Goal: Task Accomplishment & Management: Complete application form

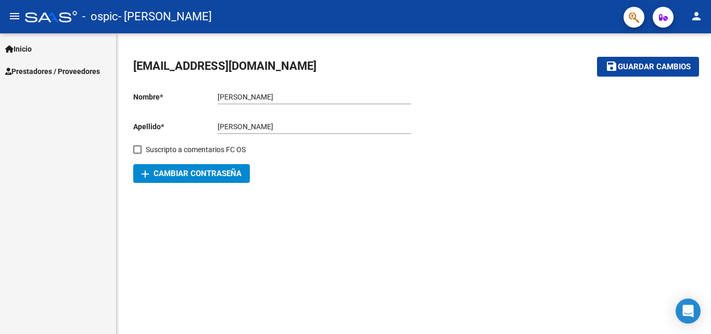
click at [79, 69] on span "Prestadores / Proveedores" at bounding box center [52, 71] width 95 height 11
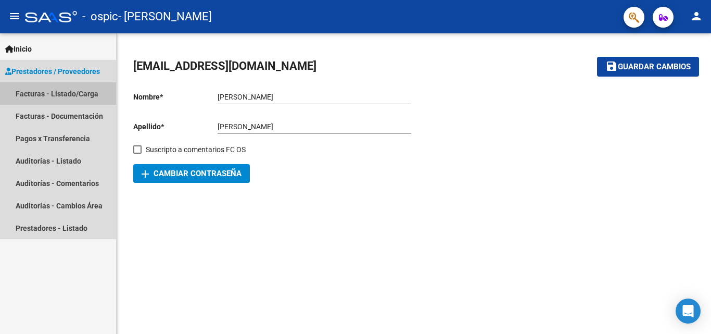
click at [82, 92] on link "Facturas - Listado/Carga" at bounding box center [58, 93] width 116 height 22
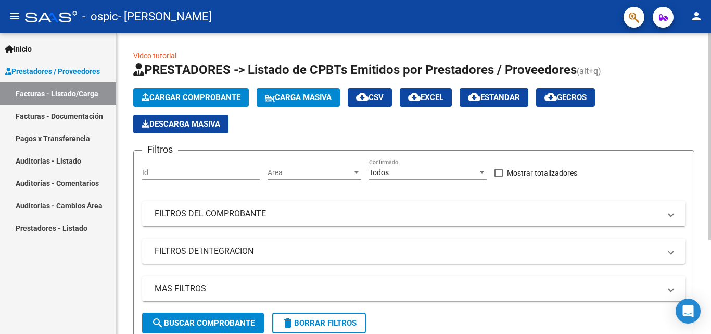
click at [203, 168] on input "Id" at bounding box center [201, 172] width 118 height 9
click at [229, 96] on span "Cargar Comprobante" at bounding box center [191, 97] width 99 height 9
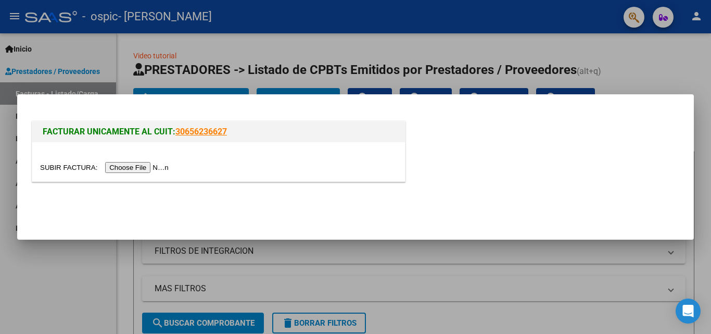
click at [129, 171] on input "file" at bounding box center [106, 167] width 132 height 11
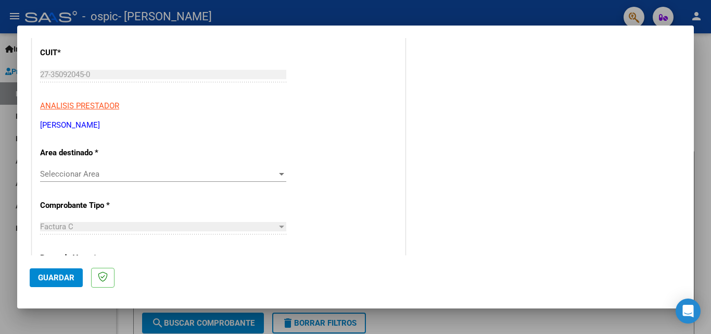
scroll to position [208, 0]
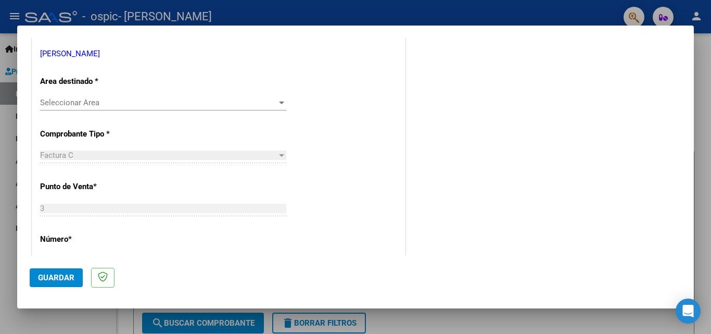
click at [279, 103] on div at bounding box center [281, 102] width 5 height 3
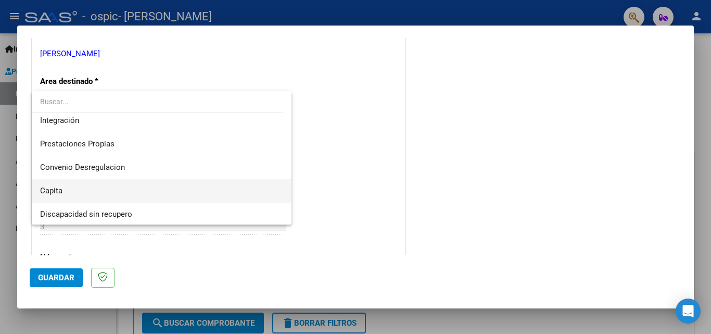
scroll to position [78, 0]
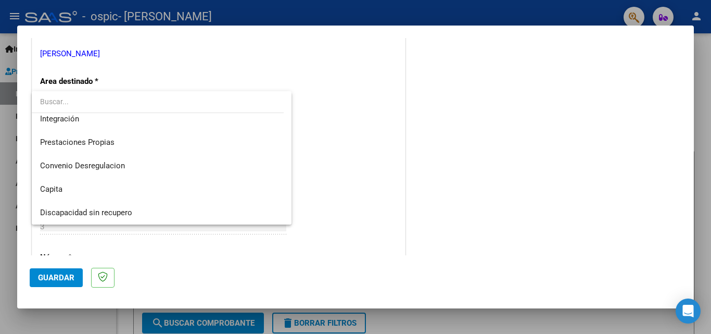
click at [355, 119] on div at bounding box center [355, 167] width 711 height 334
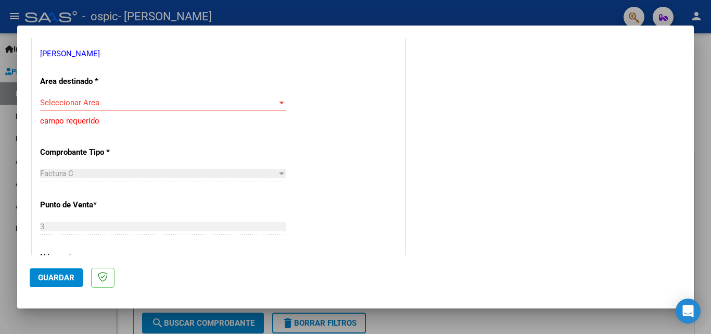
click at [277, 103] on div at bounding box center [281, 102] width 9 height 8
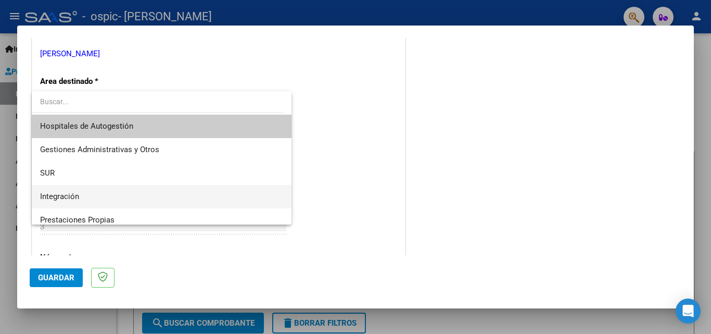
click at [150, 193] on span "Integración" at bounding box center [161, 196] width 243 height 23
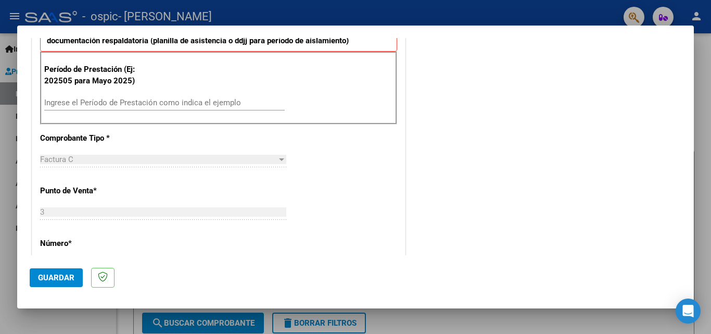
scroll to position [312, 0]
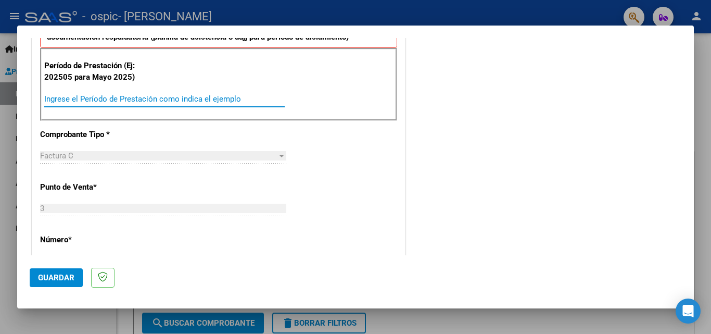
click at [169, 98] on input "Ingrese el Período de Prestación como indica el ejemplo" at bounding box center [164, 98] width 240 height 9
type input "202509"
click at [147, 151] on div "Factura C" at bounding box center [158, 155] width 237 height 9
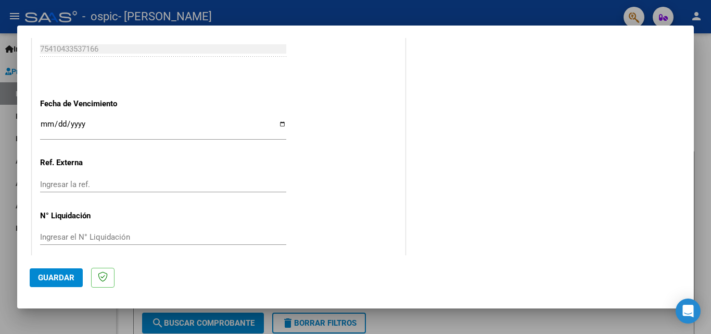
scroll to position [699, 0]
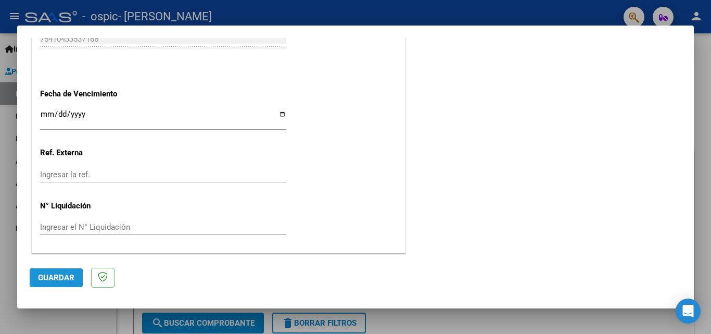
click at [64, 280] on span "Guardar" at bounding box center [56, 277] width 36 height 9
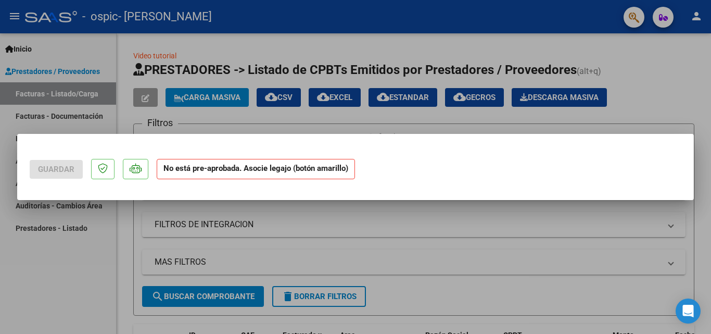
click at [457, 27] on div at bounding box center [355, 167] width 711 height 334
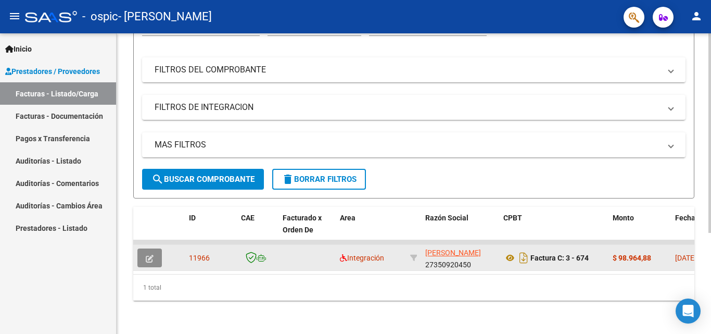
click at [160, 252] on button "button" at bounding box center [149, 257] width 24 height 19
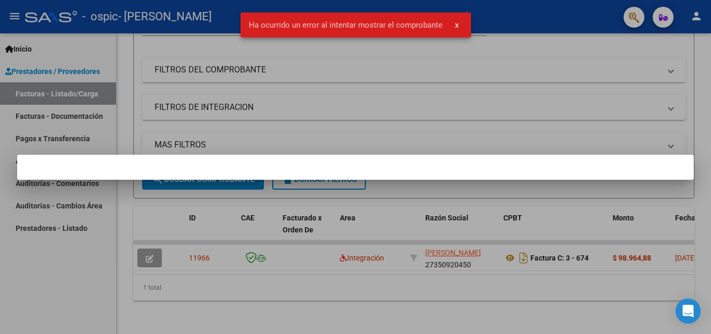
click at [332, 170] on mat-dialog-container at bounding box center [355, 167] width 677 height 25
click at [398, 19] on snack-bar-container "Ha ocurrido un error al intentar mostrar el comprobante x" at bounding box center [355, 24] width 231 height 25
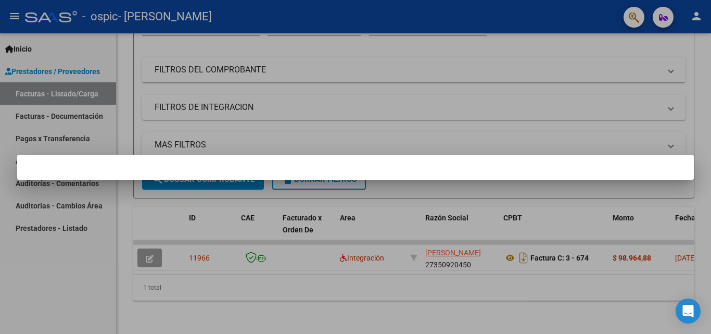
click at [455, 25] on div at bounding box center [355, 167] width 711 height 334
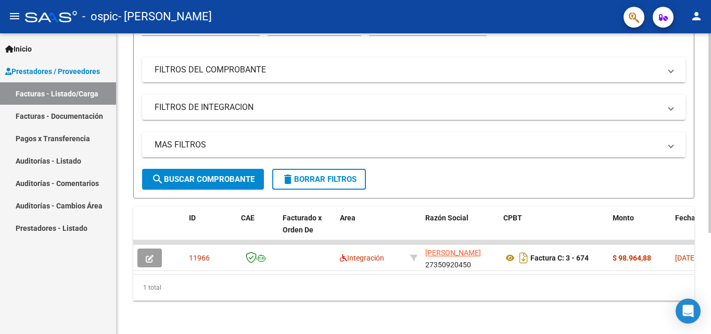
scroll to position [152, 0]
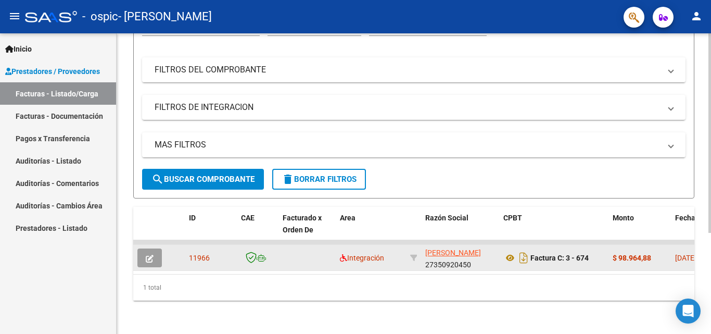
drag, startPoint x: 208, startPoint y: 250, endPoint x: 233, endPoint y: 251, distance: 24.5
click at [219, 252] on div "11966" at bounding box center [211, 258] width 44 height 12
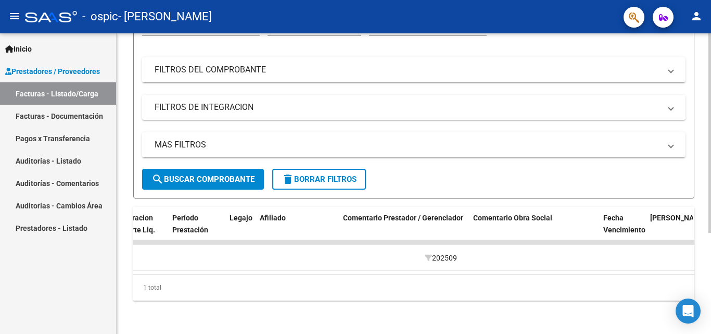
scroll to position [0, 1633]
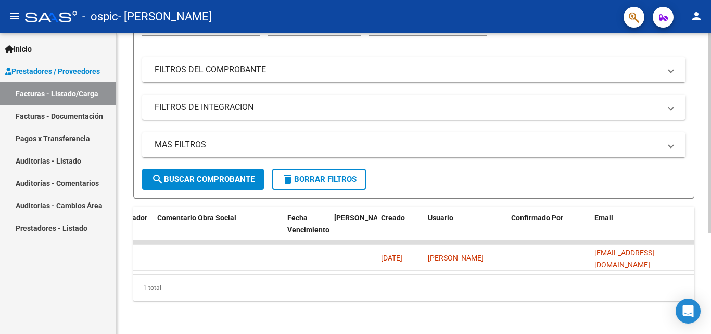
drag, startPoint x: 635, startPoint y: 274, endPoint x: 351, endPoint y: 307, distance: 286.5
click at [348, 307] on div "Video tutorial PRESTADORES -> Listado de CPBTs Emitidos por Prestadores / Prove…" at bounding box center [414, 112] width 594 height 444
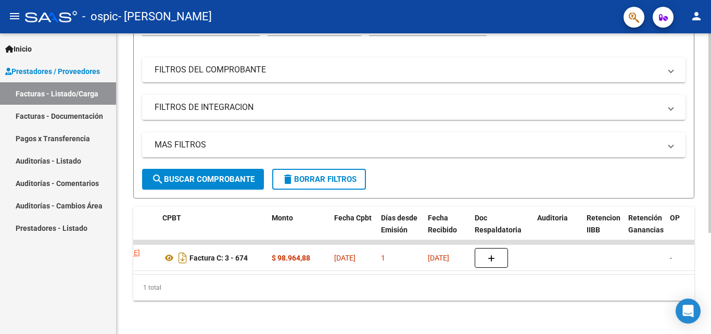
scroll to position [0, 0]
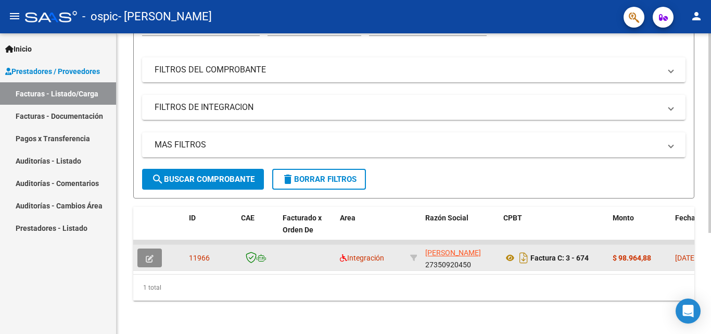
click at [147, 257] on button "button" at bounding box center [149, 257] width 24 height 19
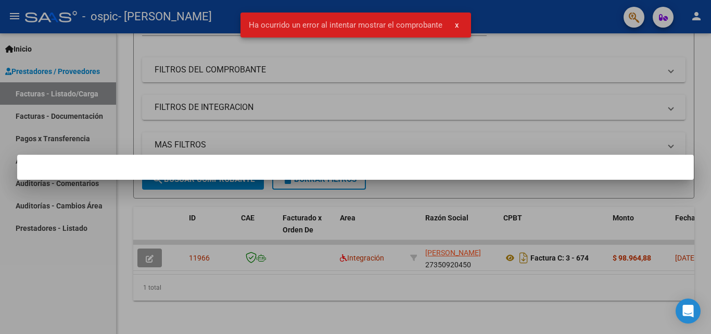
click at [254, 248] on div at bounding box center [355, 167] width 711 height 334
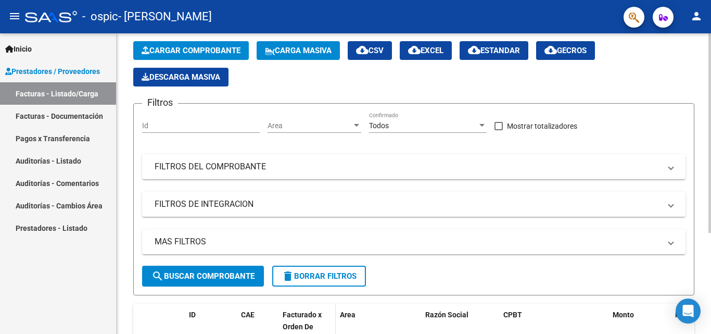
scroll to position [104, 0]
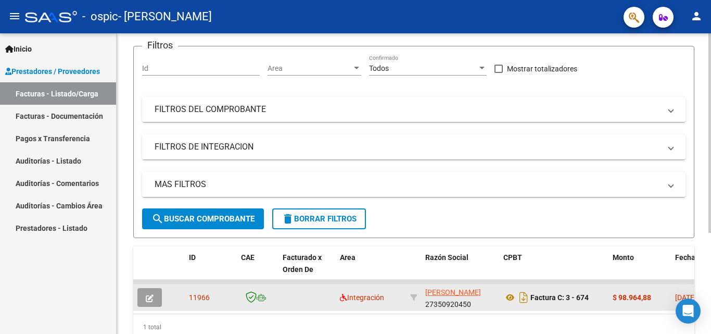
click at [152, 297] on icon "button" at bounding box center [150, 298] width 8 height 8
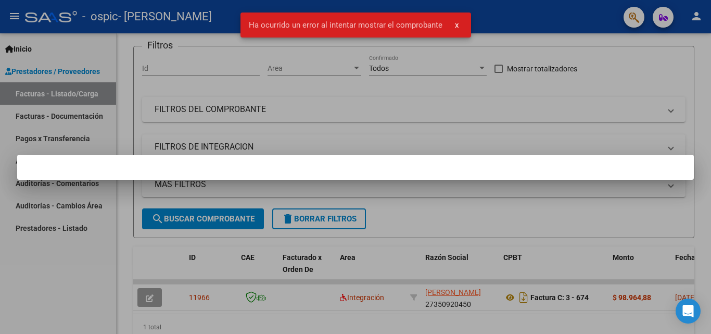
drag, startPoint x: 151, startPoint y: 295, endPoint x: 120, endPoint y: 260, distance: 46.8
click at [120, 260] on div at bounding box center [355, 167] width 711 height 334
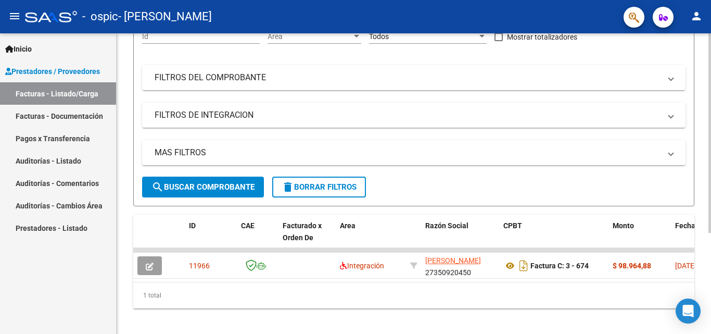
scroll to position [152, 0]
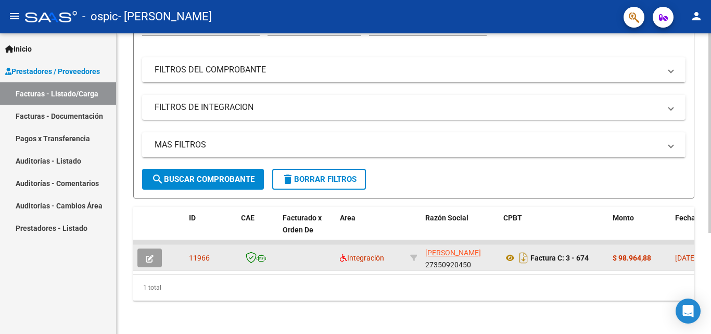
click at [146, 254] on icon "button" at bounding box center [150, 258] width 8 height 8
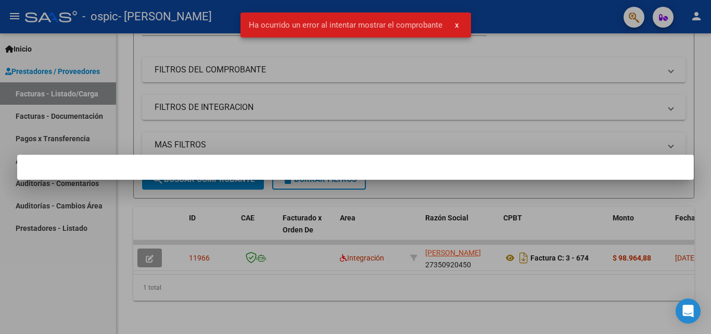
click at [450, 287] on div at bounding box center [355, 167] width 711 height 334
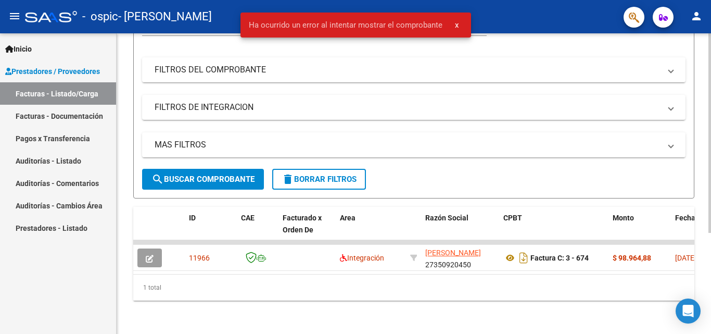
drag, startPoint x: 241, startPoint y: 275, endPoint x: 283, endPoint y: 273, distance: 41.7
click at [283, 273] on div "ID CAE Facturado x Orden De Area Razón Social CPBT Monto Fecha Cpbt Días desde …" at bounding box center [413, 254] width 561 height 94
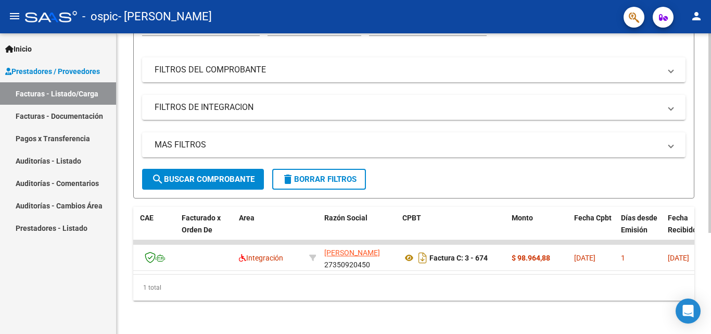
scroll to position [0, 0]
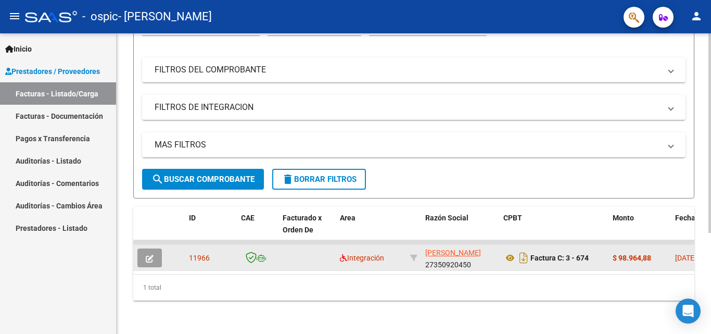
drag, startPoint x: 544, startPoint y: 249, endPoint x: 555, endPoint y: 250, distance: 11.0
click at [556, 253] on strong "Factura C: 3 - 674" at bounding box center [559, 257] width 58 height 8
click at [554, 253] on strong "Factura C: 3 - 674" at bounding box center [559, 257] width 58 height 8
click at [513, 251] on icon at bounding box center [510, 257] width 14 height 12
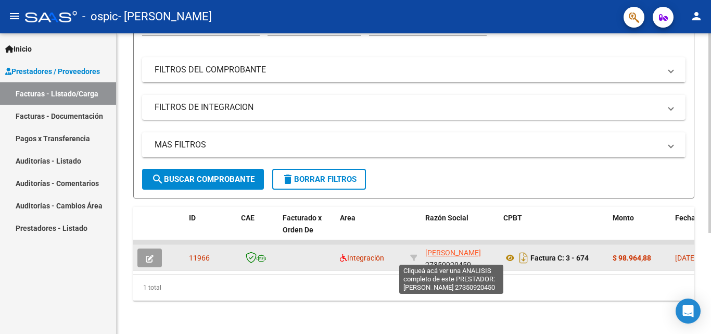
click at [450, 248] on span "[PERSON_NAME]" at bounding box center [453, 252] width 56 height 8
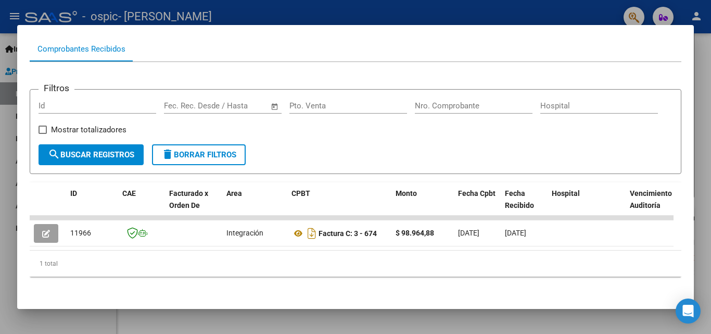
scroll to position [116, 0]
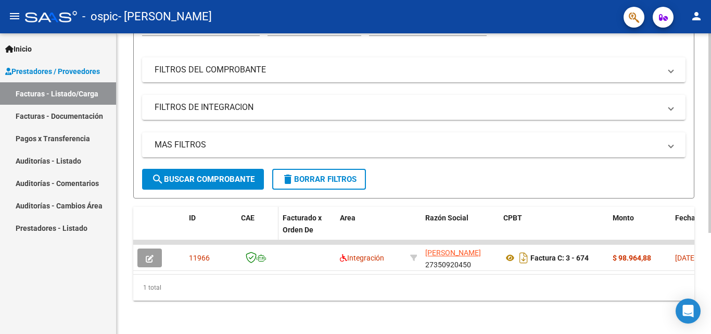
click at [249, 213] on span "CAE" at bounding box center [248, 217] width 14 height 8
click at [189, 213] on span "ID" at bounding box center [192, 217] width 7 height 8
click at [200, 215] on span at bounding box center [199, 218] width 6 height 7
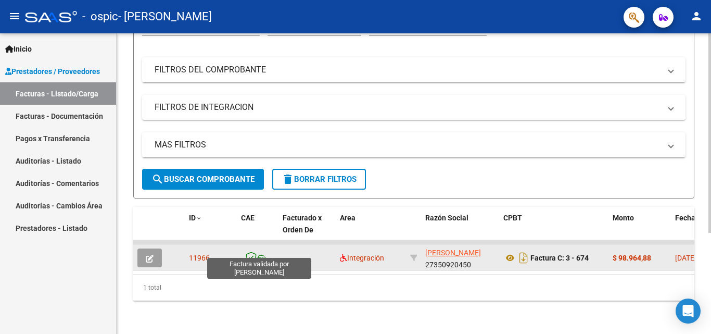
click at [256, 251] on icon at bounding box center [251, 256] width 11 height 11
click at [198, 253] on span "11966" at bounding box center [199, 257] width 21 height 8
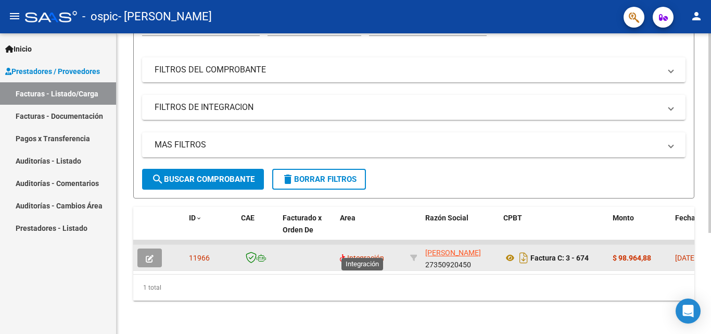
click at [380, 253] on span "Integración" at bounding box center [362, 257] width 44 height 8
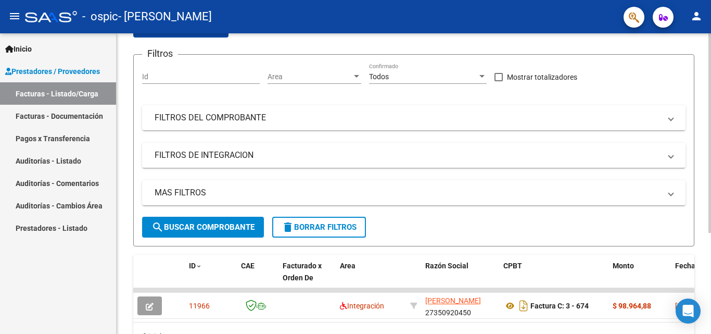
scroll to position [0, 0]
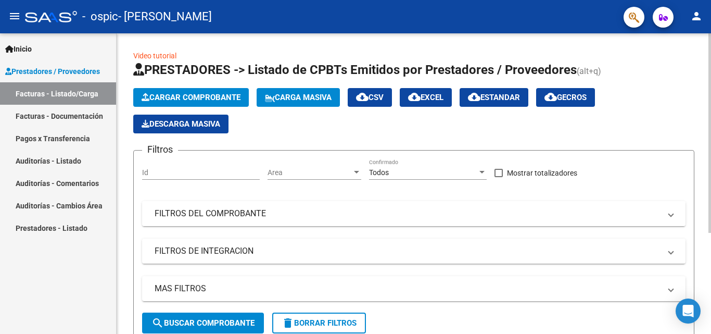
click at [238, 210] on mat-panel-title "FILTROS DEL COMPROBANTE" at bounding box center [408, 213] width 506 height 11
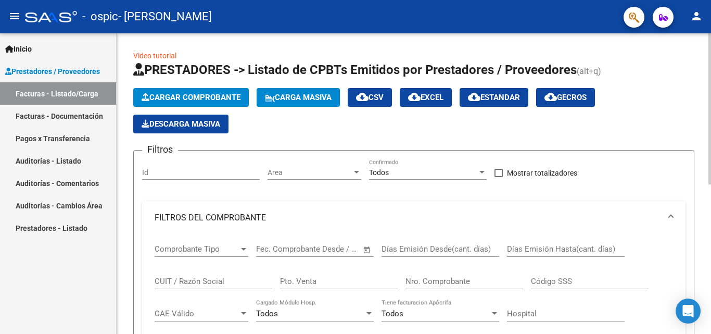
click at [227, 92] on button "Cargar Comprobante" at bounding box center [191, 97] width 116 height 19
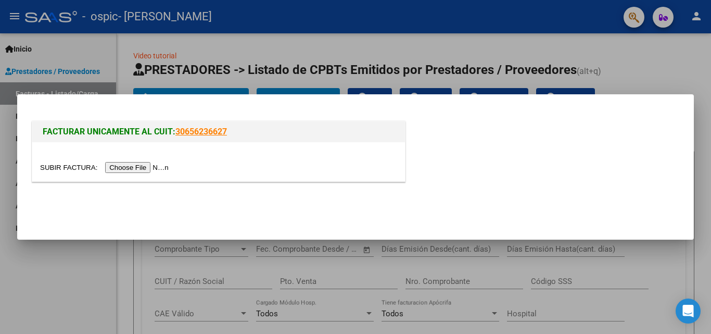
click at [163, 167] on input "file" at bounding box center [106, 167] width 132 height 11
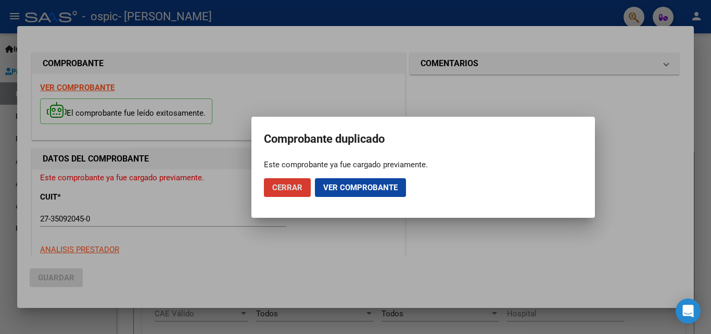
click at [347, 187] on span "Ver comprobante" at bounding box center [360, 187] width 74 height 9
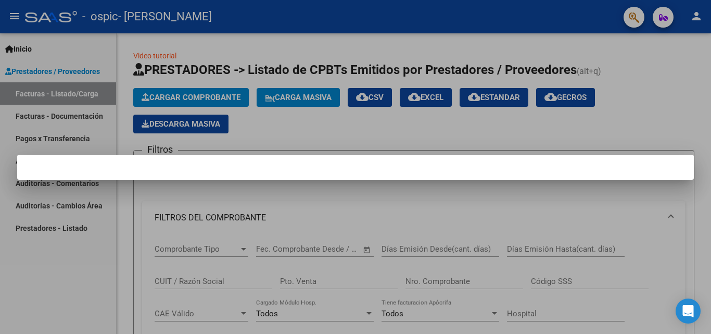
click at [314, 167] on mat-dialog-container at bounding box center [355, 167] width 677 height 25
drag, startPoint x: 223, startPoint y: 171, endPoint x: 462, endPoint y: 156, distance: 239.9
click at [462, 156] on mat-dialog-container at bounding box center [355, 167] width 677 height 25
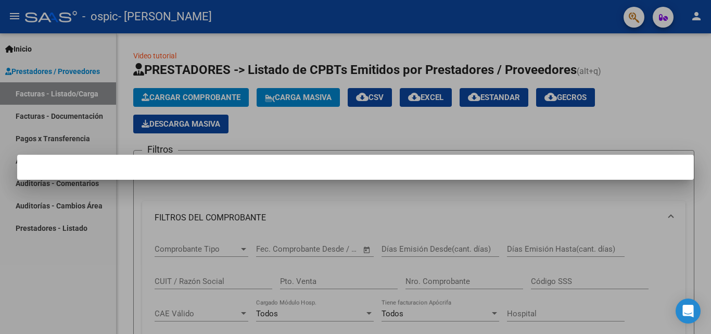
click at [463, 156] on mat-dialog-container at bounding box center [355, 167] width 677 height 25
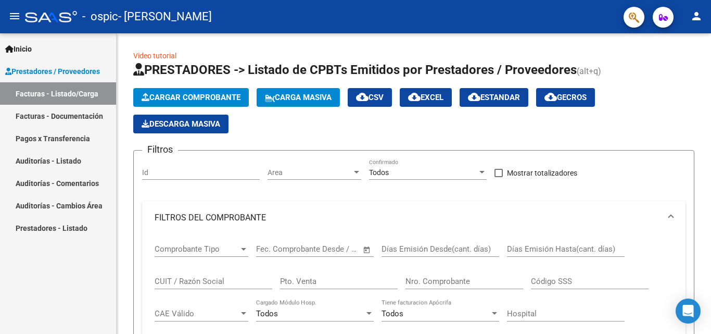
click at [32, 46] on span "Inicio" at bounding box center [18, 48] width 27 height 11
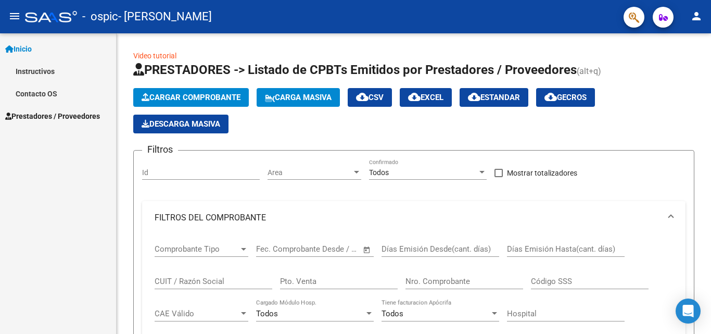
click at [62, 119] on span "Prestadores / Proveedores" at bounding box center [52, 115] width 95 height 11
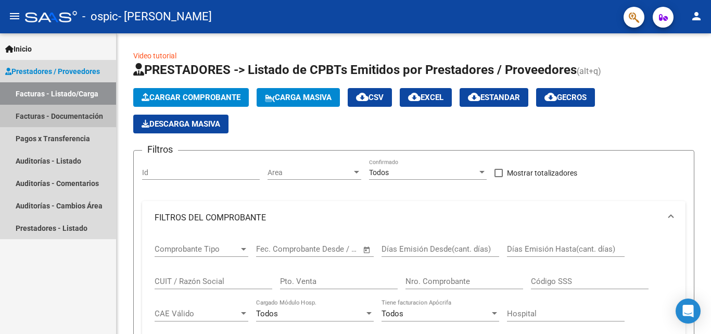
click at [62, 116] on link "Facturas - Documentación" at bounding box center [58, 116] width 116 height 22
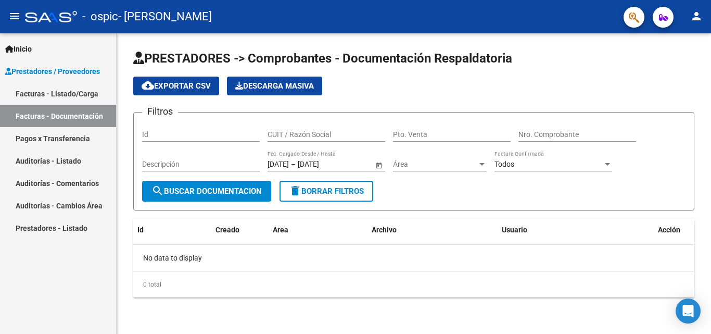
click at [60, 97] on link "Facturas - Listado/Carga" at bounding box center [58, 93] width 116 height 22
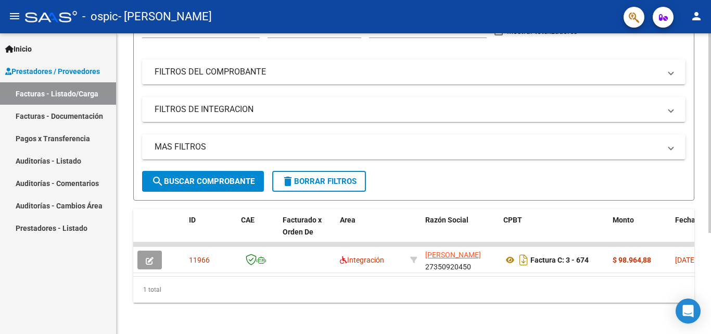
scroll to position [152, 0]
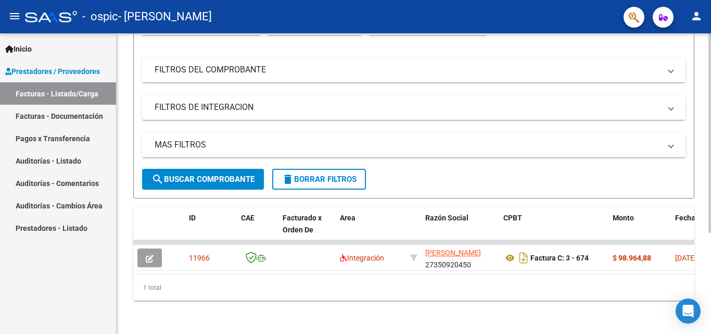
click at [154, 287] on div "1 total" at bounding box center [413, 287] width 561 height 26
click at [155, 287] on div "1 total" at bounding box center [413, 287] width 561 height 26
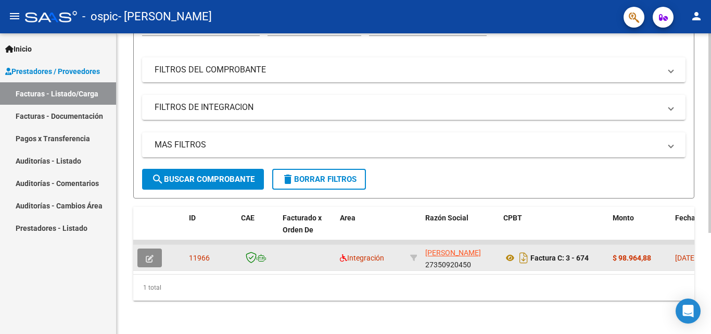
click at [141, 251] on button "button" at bounding box center [149, 257] width 24 height 19
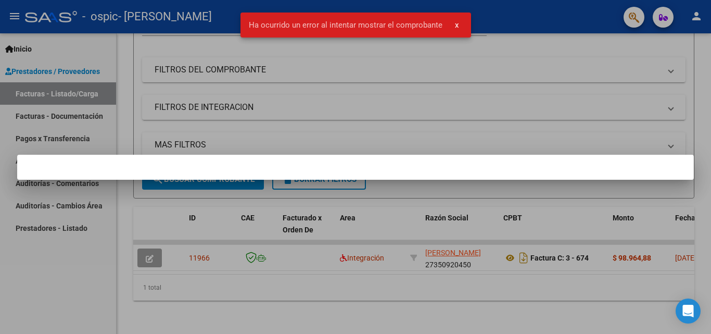
click at [149, 245] on div at bounding box center [355, 167] width 711 height 334
drag, startPoint x: 250, startPoint y: 267, endPoint x: 382, endPoint y: 294, distance: 134.7
click at [382, 294] on div at bounding box center [355, 167] width 711 height 334
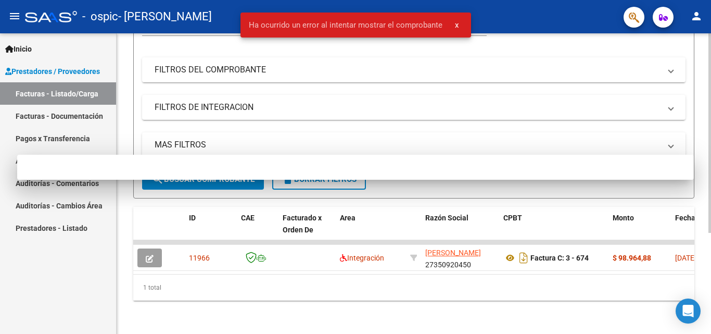
click at [383, 293] on div "1 total" at bounding box center [413, 287] width 561 height 26
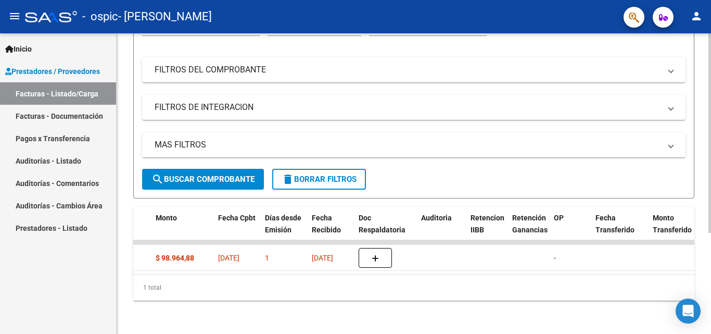
scroll to position [0, 454]
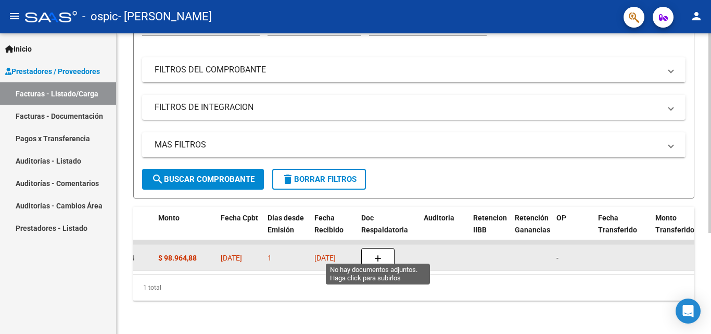
click at [379, 254] on icon "button" at bounding box center [377, 258] width 7 height 8
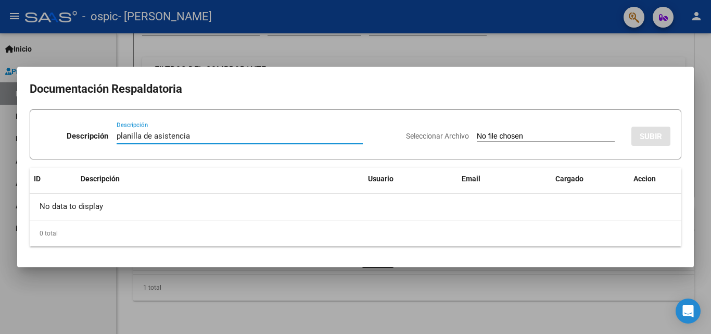
type input "planilla de asistencia"
click at [477, 133] on input "Seleccionar Archivo" at bounding box center [546, 137] width 138 height 10
type input "C:\fakepath\Asistencia Septiembre..jpeg"
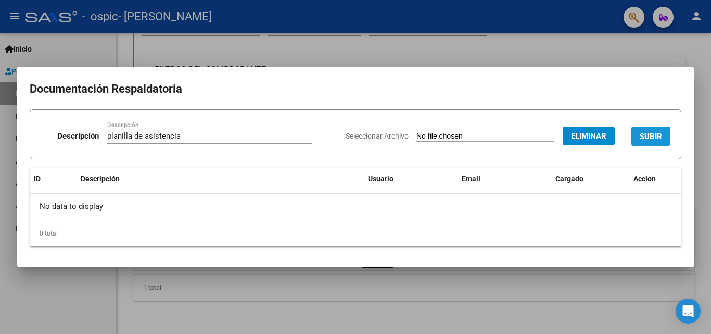
click at [649, 142] on button "SUBIR" at bounding box center [650, 135] width 39 height 19
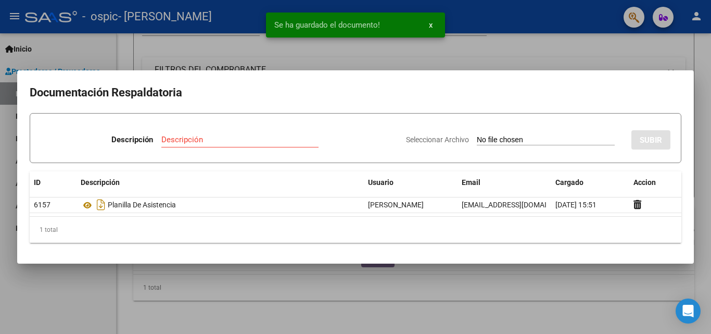
click at [199, 139] on input "Descripción" at bounding box center [239, 139] width 157 height 9
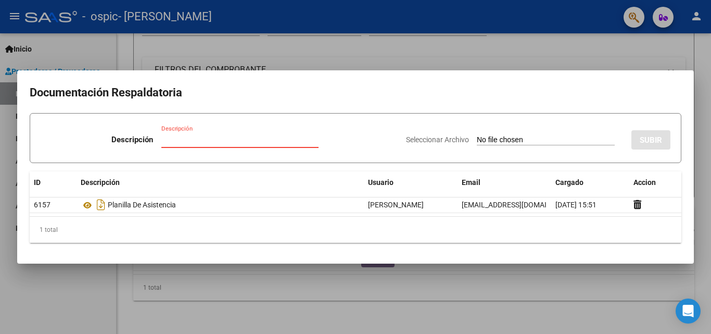
type input "a"
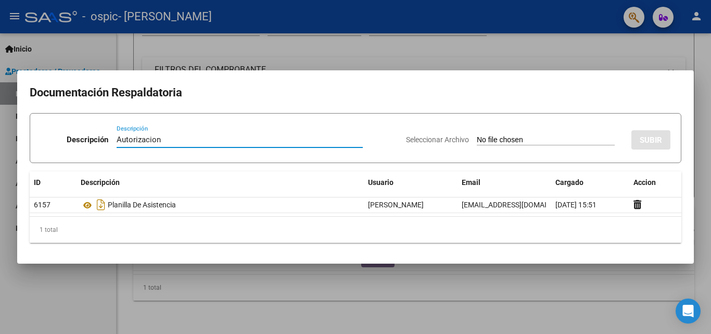
type input "Autorizacion"
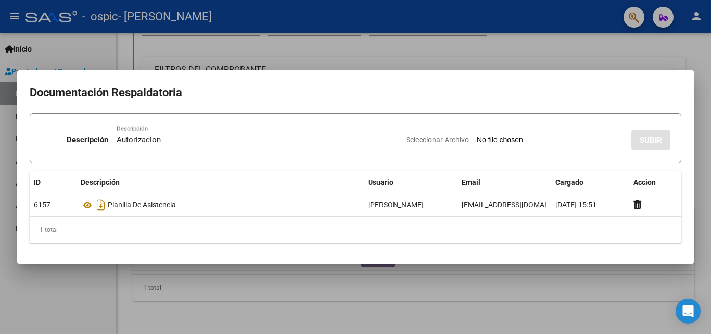
click at [516, 143] on input "Seleccionar Archivo" at bounding box center [546, 140] width 138 height 10
type input "C:\fakepath\[PERSON_NAME] 2.pdf"
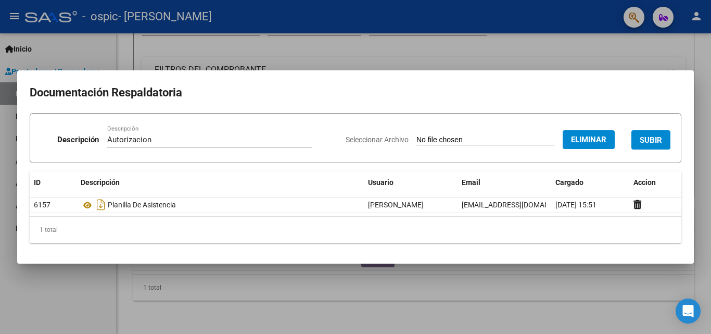
click at [646, 144] on span "SUBIR" at bounding box center [651, 139] width 22 height 9
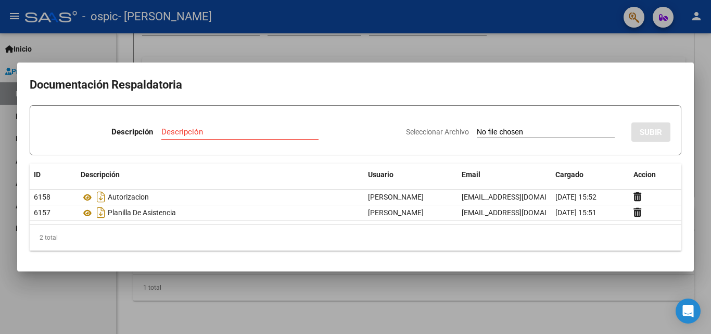
click at [444, 52] on div at bounding box center [355, 167] width 711 height 334
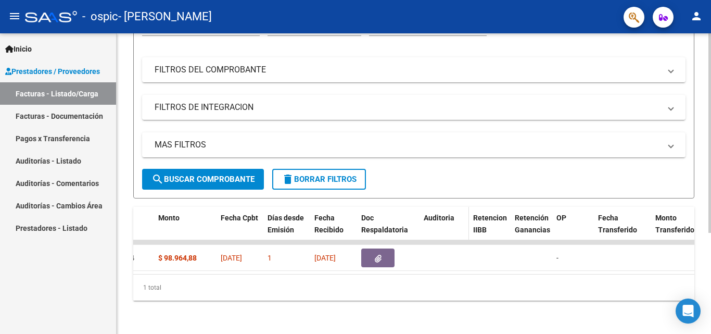
click at [441, 213] on span "Auditoria" at bounding box center [439, 217] width 31 height 8
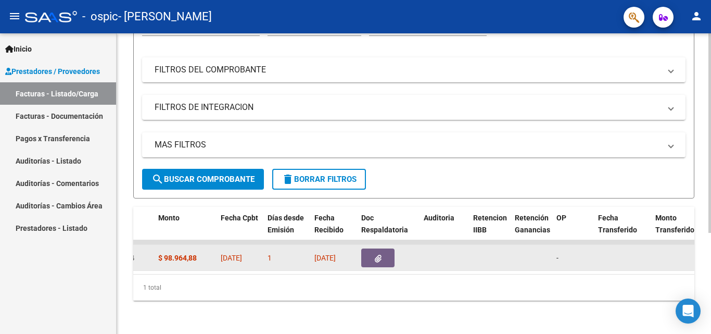
click at [382, 251] on button "button" at bounding box center [377, 257] width 33 height 19
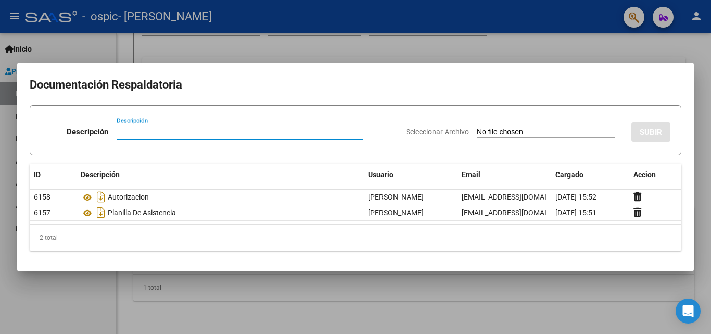
click at [573, 50] on div at bounding box center [355, 167] width 711 height 334
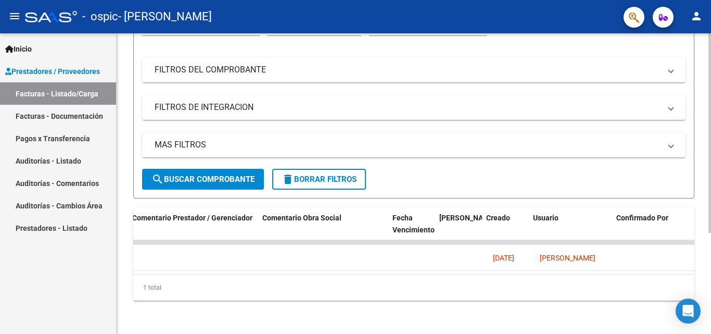
scroll to position [0, 1528]
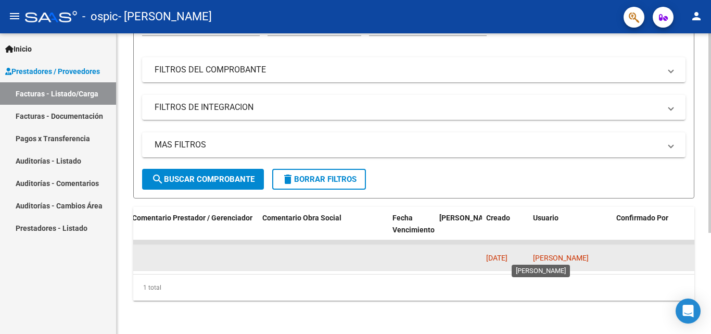
drag, startPoint x: 552, startPoint y: 240, endPoint x: 535, endPoint y: 251, distance: 19.2
click at [552, 253] on span "[PERSON_NAME]" at bounding box center [561, 257] width 56 height 8
click at [507, 253] on span "[DATE]" at bounding box center [496, 257] width 21 height 8
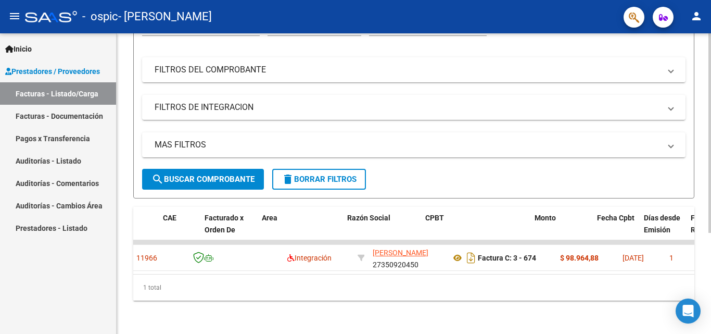
scroll to position [0, 0]
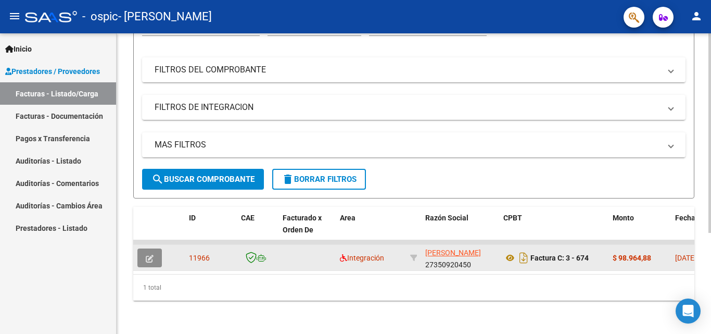
click at [146, 254] on icon "button" at bounding box center [150, 258] width 8 height 8
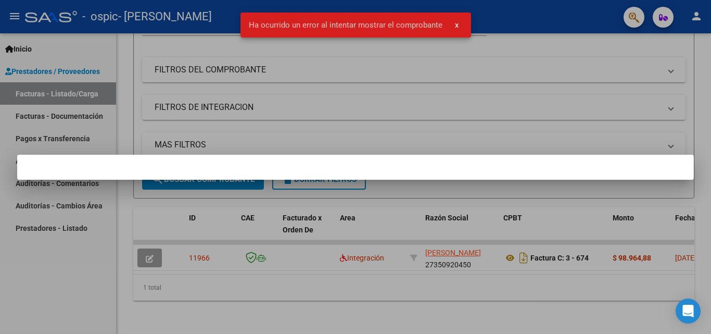
click at [203, 249] on div at bounding box center [355, 167] width 711 height 334
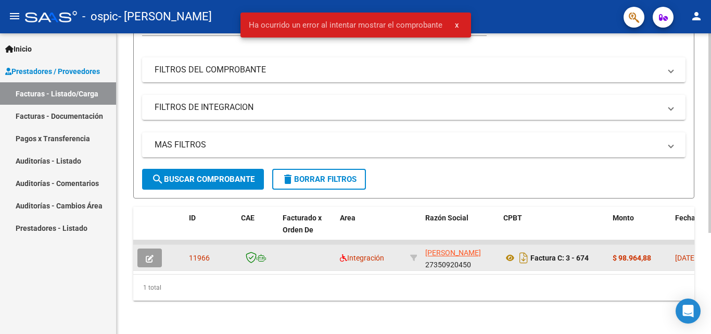
scroll to position [152, 0]
click at [255, 251] on icon at bounding box center [251, 256] width 11 height 11
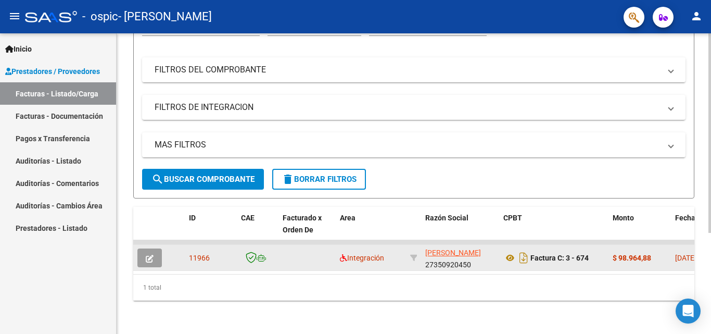
click at [143, 249] on button "button" at bounding box center [149, 257] width 24 height 19
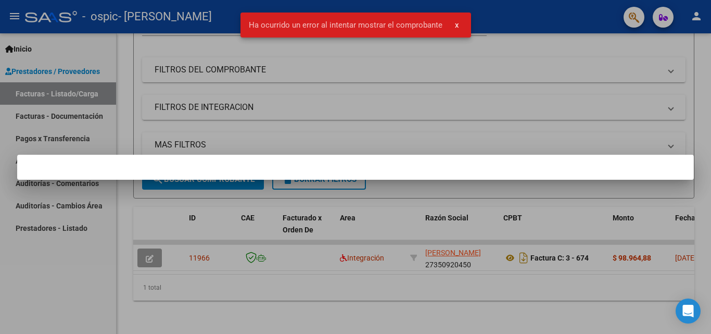
click at [145, 248] on div at bounding box center [355, 167] width 711 height 334
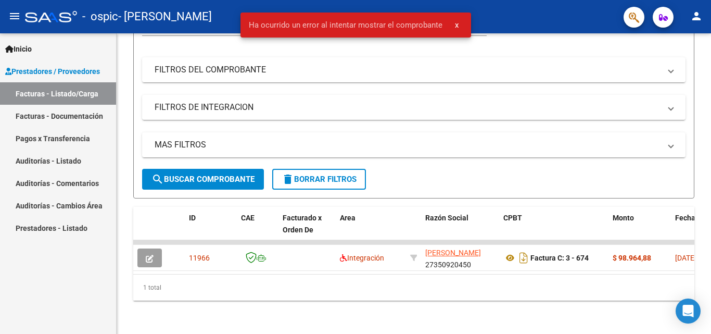
click at [145, 248] on datatable-body-cell at bounding box center [151, 257] width 36 height 25
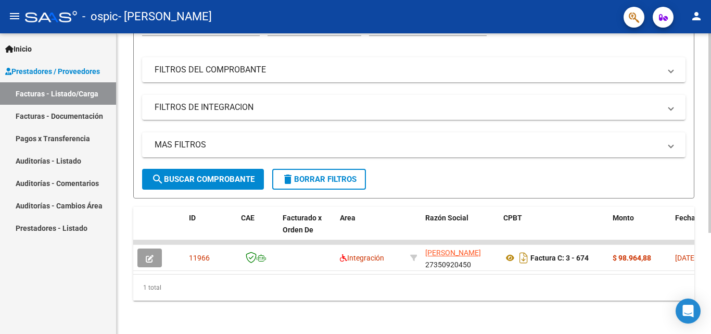
scroll to position [0, 0]
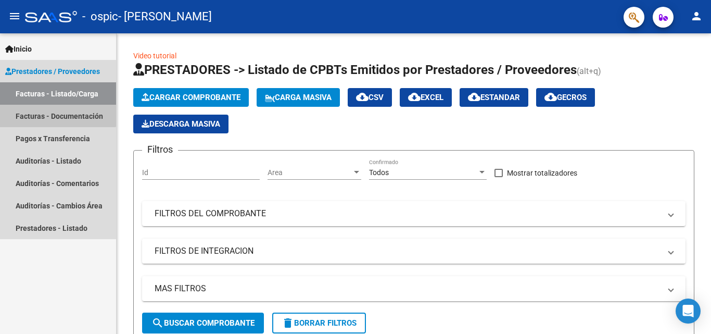
click at [44, 114] on link "Facturas - Documentación" at bounding box center [58, 116] width 116 height 22
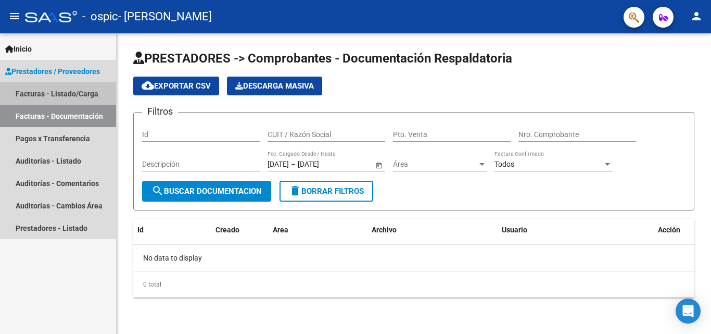
click at [71, 94] on link "Facturas - Listado/Carga" at bounding box center [58, 93] width 116 height 22
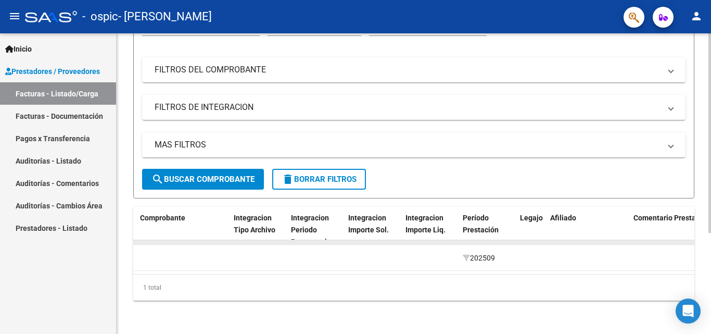
scroll to position [0, 1029]
click at [534, 213] on span "Legajo" at bounding box center [529, 217] width 23 height 8
click at [522, 227] on span at bounding box center [521, 230] width 6 height 7
click at [525, 213] on span "Legajo" at bounding box center [529, 217] width 23 height 8
click at [558, 213] on span "Afiliado" at bounding box center [561, 217] width 26 height 8
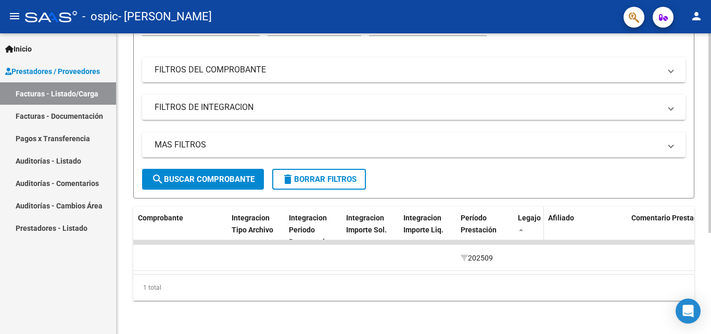
click at [523, 213] on span "Legajo" at bounding box center [529, 217] width 23 height 8
click at [524, 217] on div "Legajo" at bounding box center [529, 224] width 22 height 24
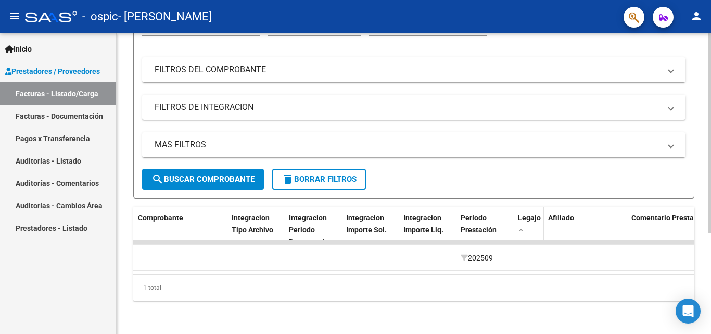
click at [521, 225] on div "Legajo" at bounding box center [529, 224] width 22 height 24
click at [521, 227] on span at bounding box center [521, 230] width 6 height 7
click at [525, 207] on datatable-header-cell "Legajo" at bounding box center [529, 230] width 30 height 46
click at [527, 213] on span "Legajo" at bounding box center [529, 217] width 23 height 8
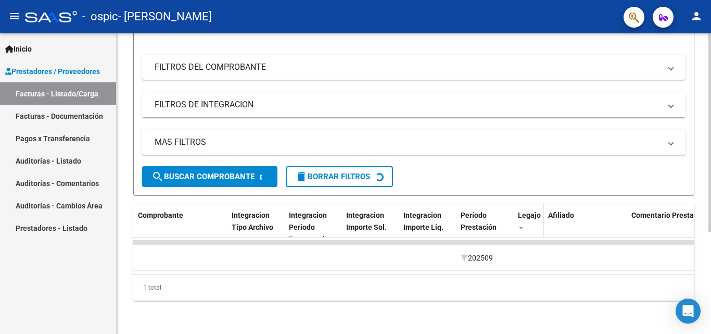
click at [527, 211] on span "Legajo" at bounding box center [529, 215] width 23 height 8
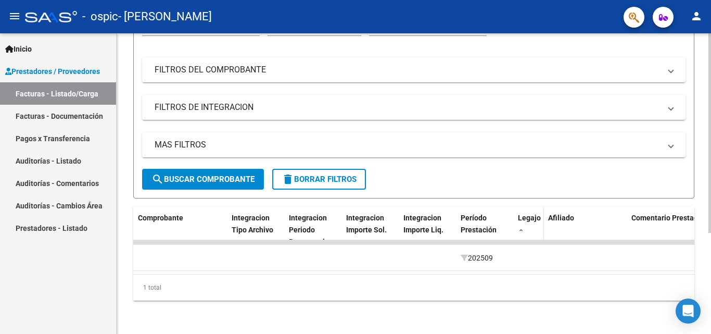
click at [527, 213] on span "Legajo" at bounding box center [529, 217] width 23 height 8
click at [528, 213] on span "Legajo" at bounding box center [529, 217] width 23 height 8
click at [223, 174] on span "search Buscar Comprobante" at bounding box center [202, 178] width 103 height 9
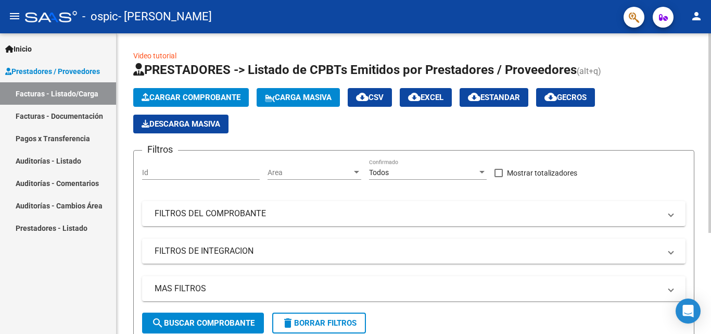
click at [290, 174] on span "Area" at bounding box center [309, 172] width 84 height 9
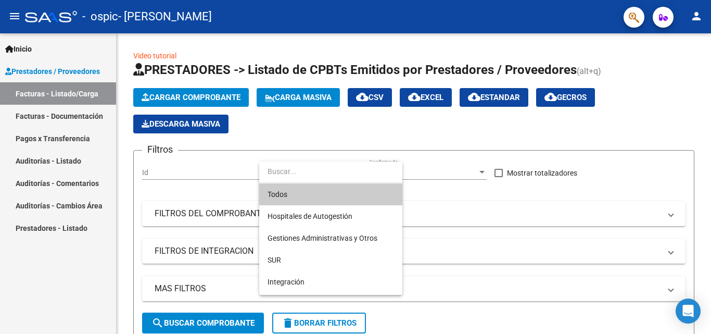
click at [291, 173] on input "dropdown search" at bounding box center [330, 171] width 143 height 22
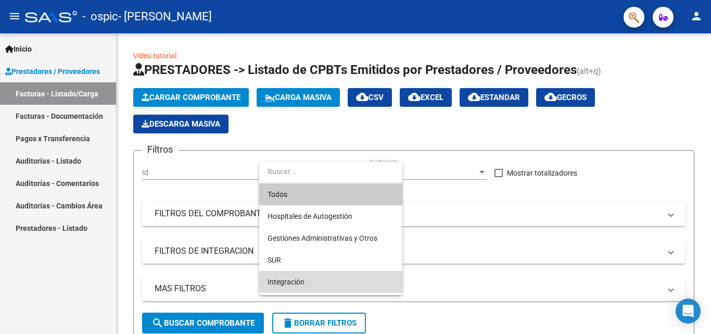
click at [303, 275] on span "Integración" at bounding box center [330, 282] width 126 height 22
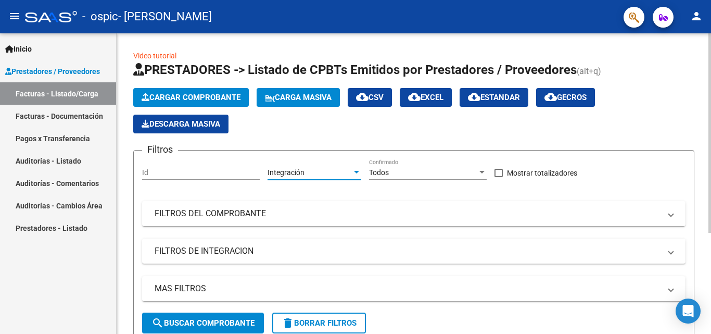
click at [447, 171] on div "Todos" at bounding box center [423, 172] width 108 height 9
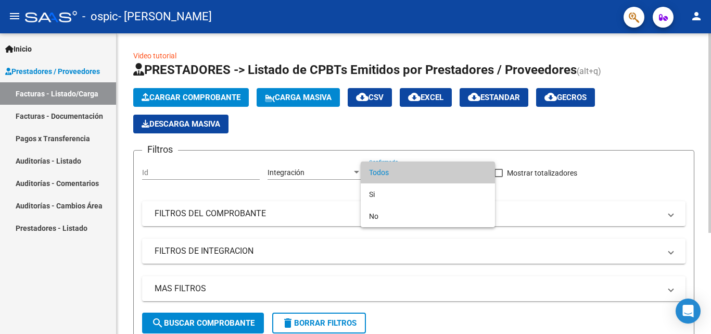
click at [447, 171] on span "Todos" at bounding box center [428, 172] width 118 height 22
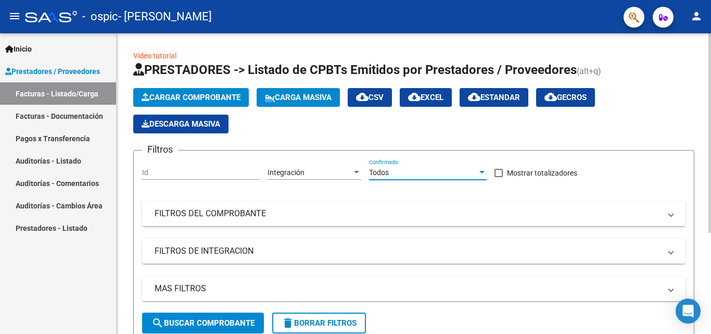
scroll to position [52, 0]
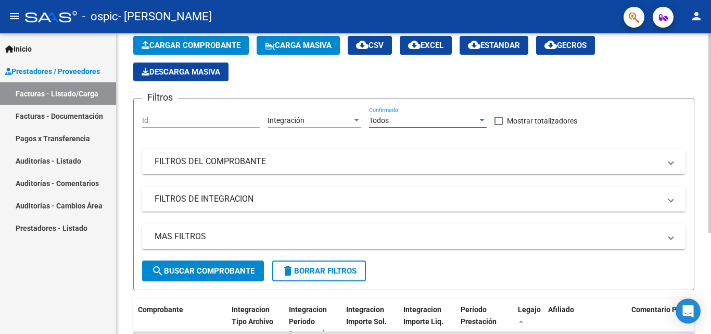
click at [180, 118] on input "Id" at bounding box center [201, 120] width 118 height 9
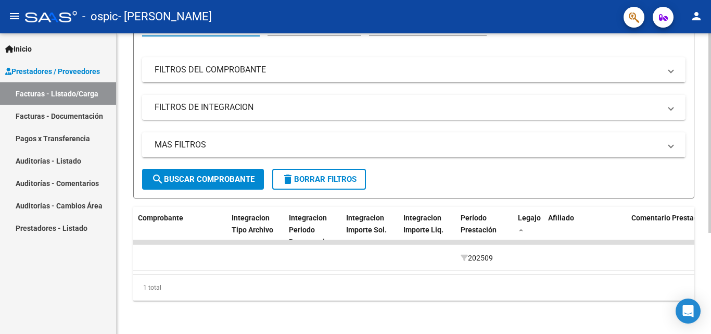
scroll to position [152, 0]
click at [244, 176] on button "search Buscar Comprobante" at bounding box center [203, 179] width 122 height 21
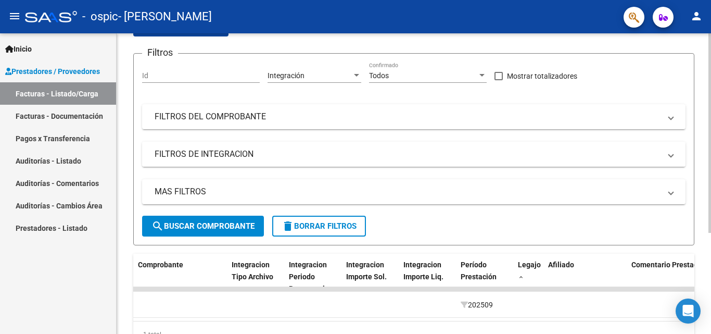
scroll to position [0, 0]
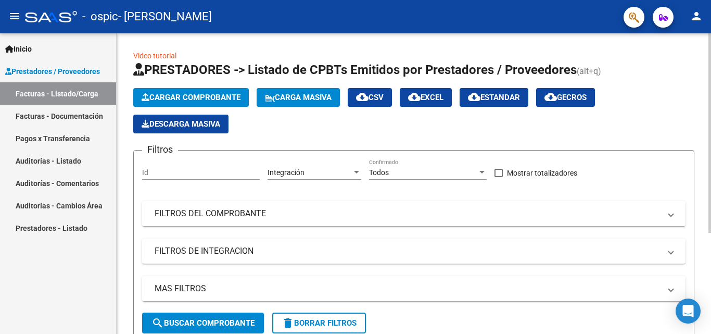
click at [206, 168] on input "Id" at bounding box center [201, 172] width 118 height 9
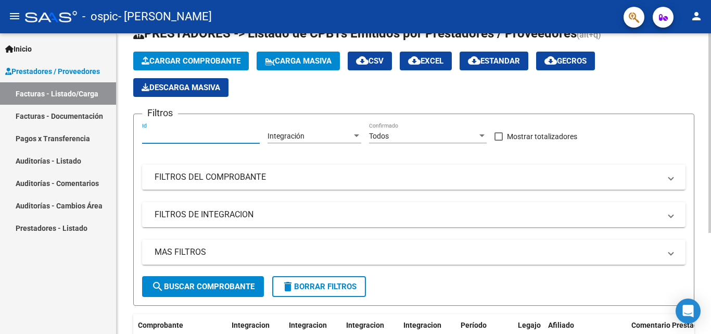
scroll to position [52, 0]
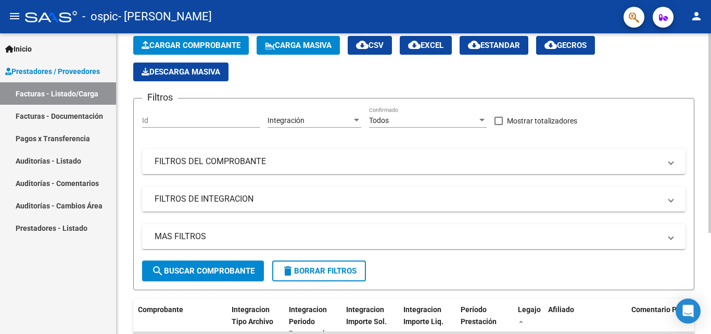
click at [278, 203] on mat-panel-title "FILTROS DE INTEGRACION" at bounding box center [408, 198] width 506 height 11
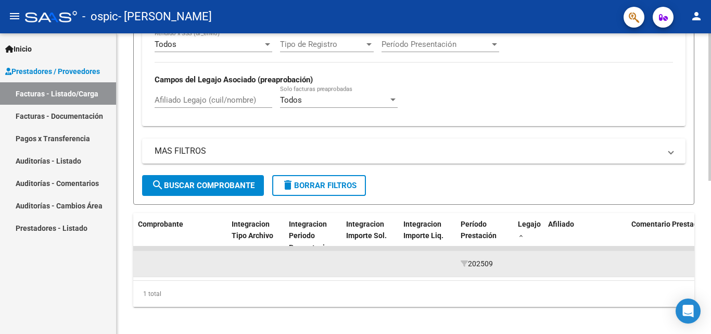
scroll to position [312, 0]
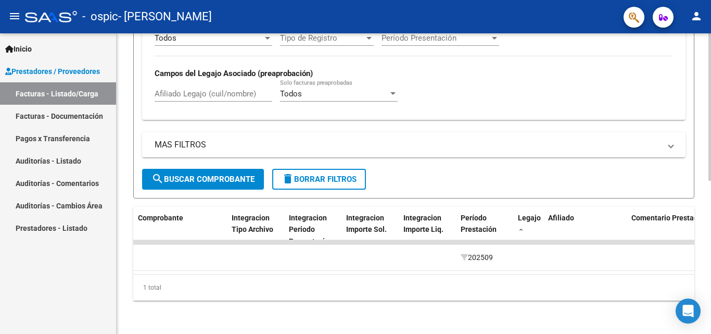
click at [231, 89] on input "Afiliado Legajo (cuil/nombre)" at bounding box center [214, 93] width 118 height 9
click at [300, 80] on div "Todos Solo facturas preaprobadas" at bounding box center [339, 90] width 118 height 22
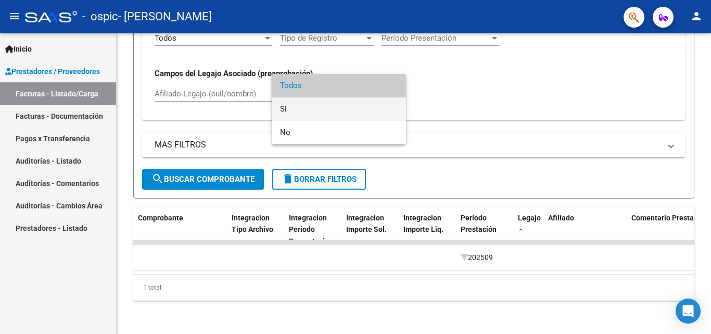
click at [325, 107] on span "Si" at bounding box center [339, 108] width 118 height 23
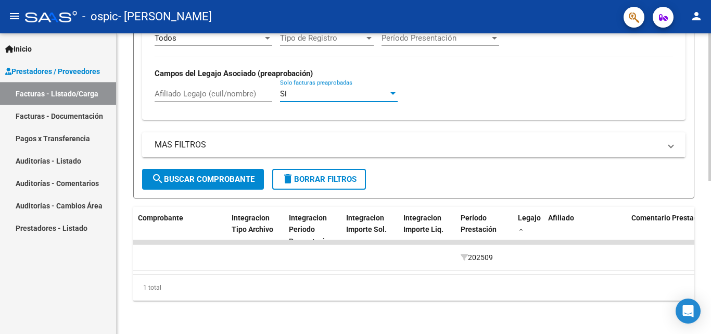
click at [219, 174] on span "search Buscar Comprobante" at bounding box center [202, 178] width 103 height 9
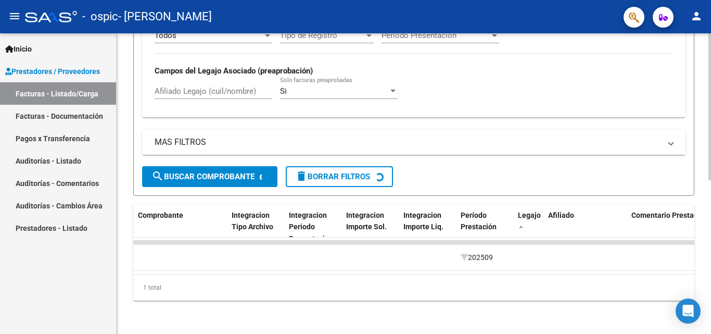
scroll to position [296, 0]
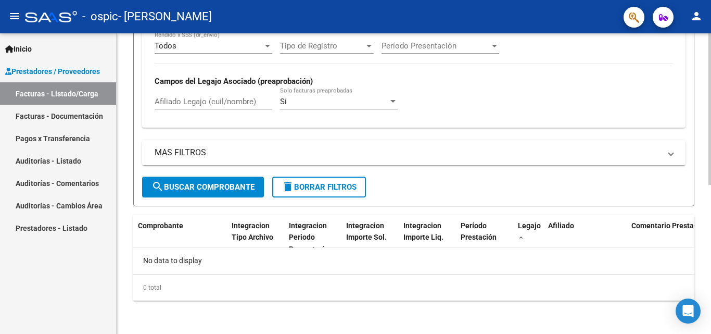
click at [249, 153] on mat-panel-title "MAS FILTROS" at bounding box center [408, 152] width 506 height 11
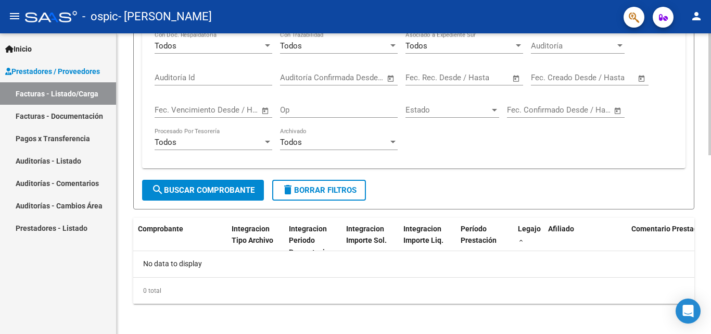
scroll to position [441, 0]
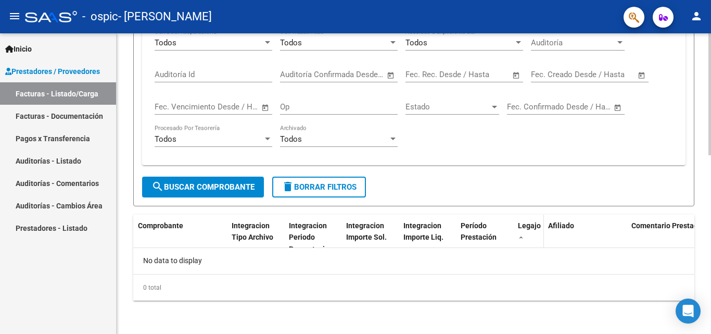
click at [521, 237] on span at bounding box center [521, 237] width 6 height 7
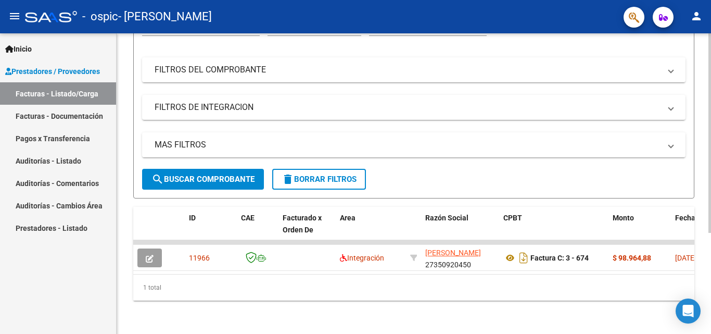
scroll to position [152, 0]
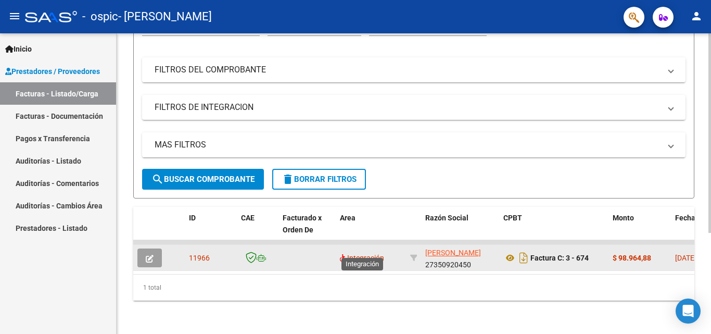
click at [357, 253] on span "Integración" at bounding box center [362, 257] width 44 height 8
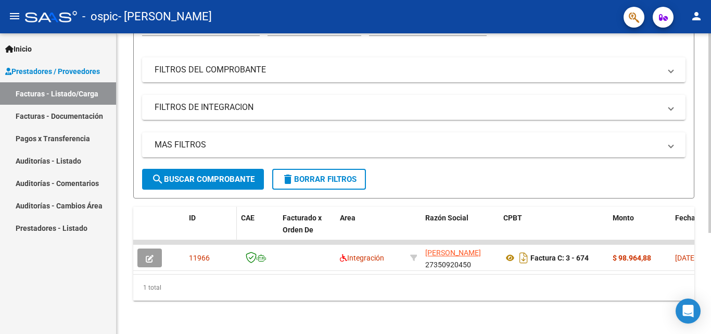
click at [189, 213] on span "ID" at bounding box center [192, 217] width 7 height 8
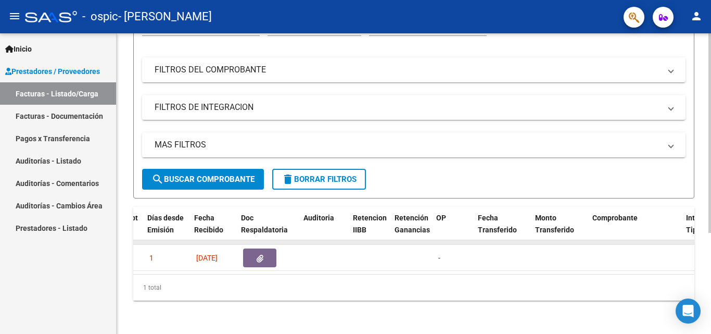
scroll to position [0, 575]
click at [316, 213] on span "Auditoria" at bounding box center [318, 217] width 31 height 8
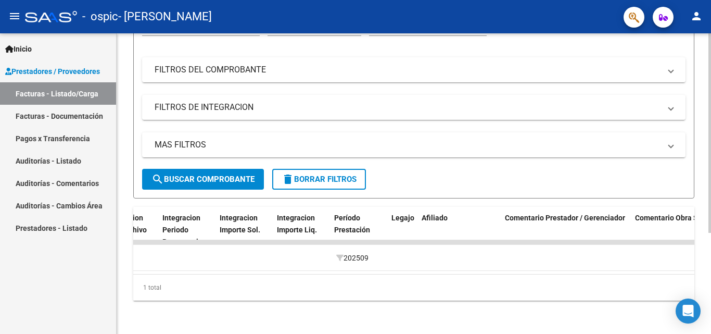
scroll to position [0, 1155]
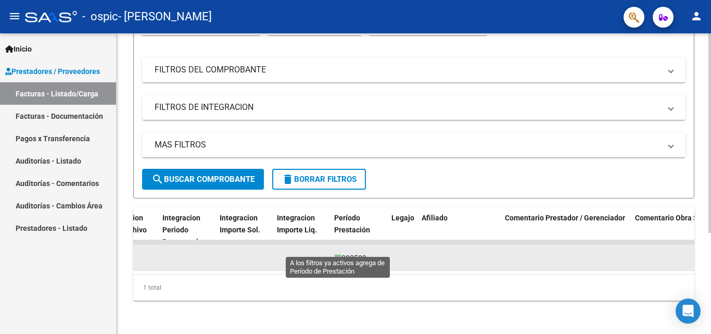
click at [338, 254] on icon at bounding box center [337, 257] width 7 height 7
type input "202509"
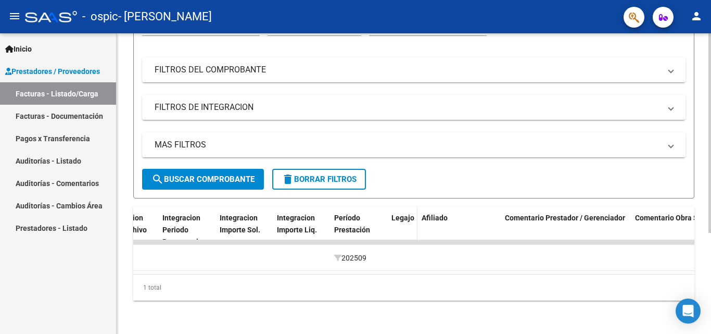
click at [399, 213] on span "Legajo" at bounding box center [402, 217] width 23 height 8
click at [152, 288] on div "1 total" at bounding box center [413, 287] width 561 height 26
click at [399, 213] on span "Legajo" at bounding box center [402, 217] width 23 height 8
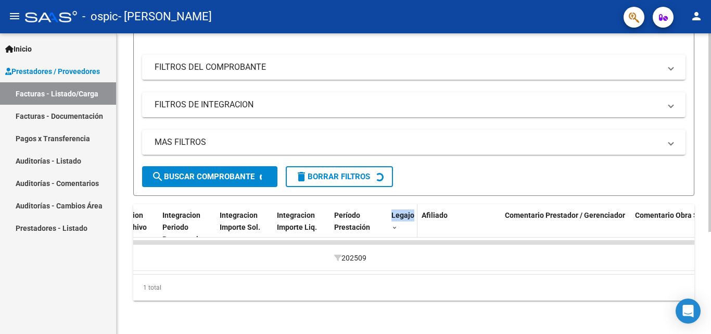
click at [399, 211] on span "Legajo" at bounding box center [402, 215] width 23 height 8
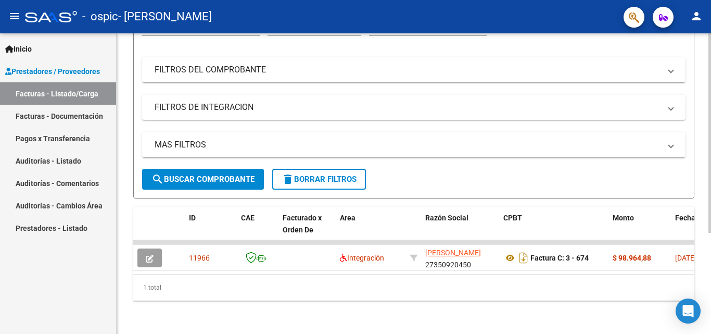
scroll to position [0, 0]
